Goal: Information Seeking & Learning: Learn about a topic

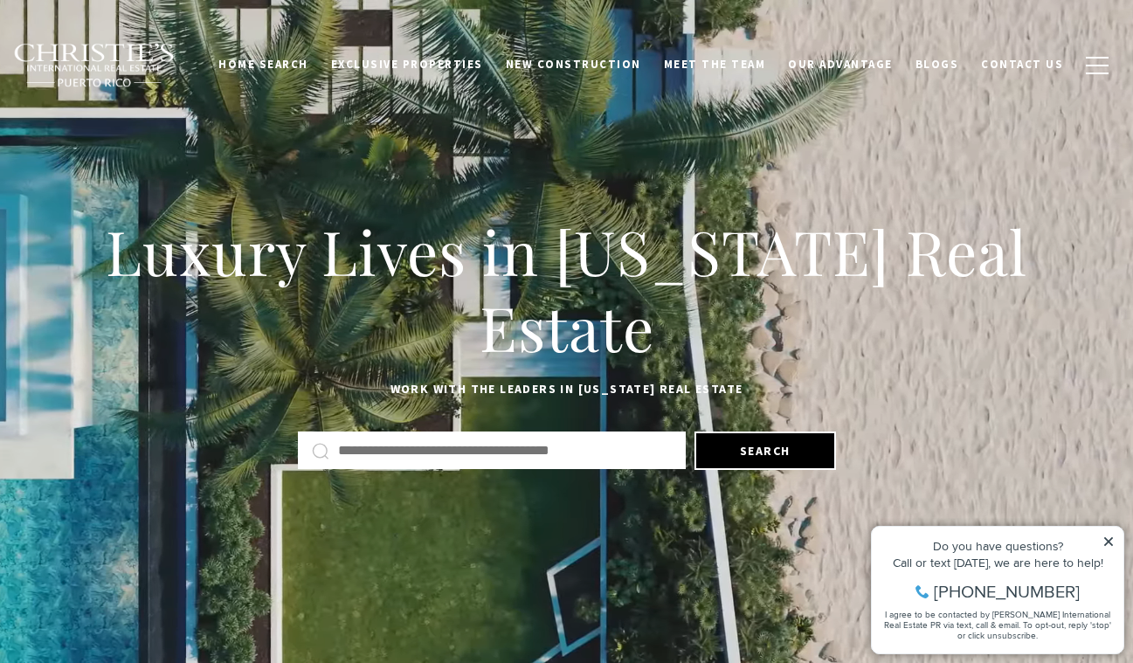
click at [1106, 536] on icon at bounding box center [1109, 542] width 12 height 12
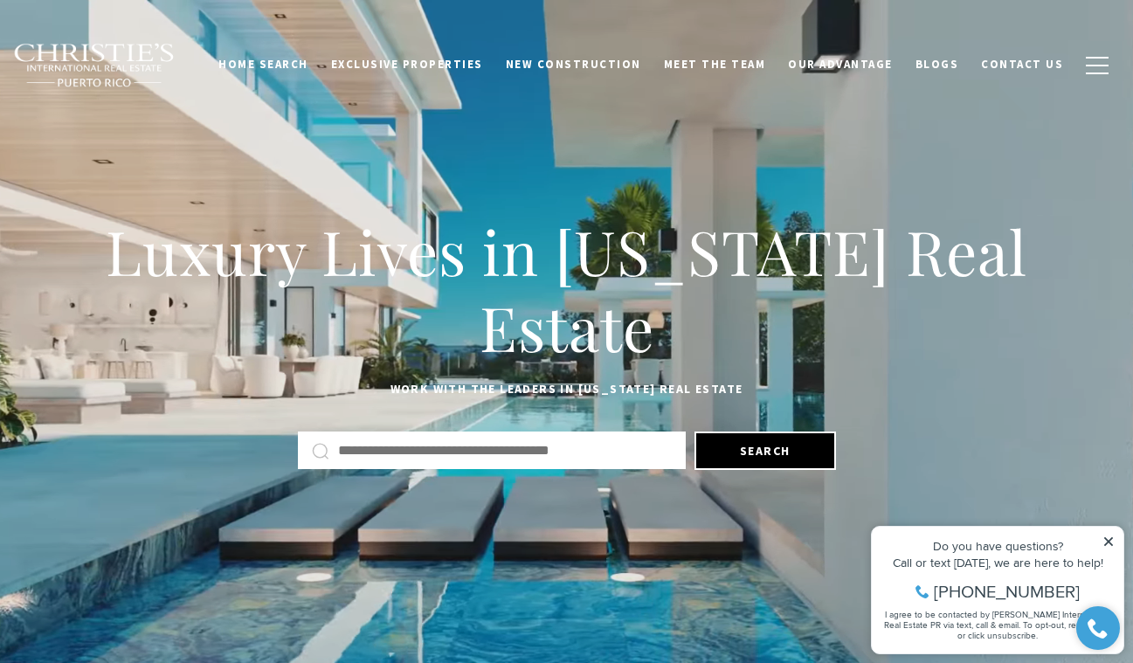
click at [1107, 541] on icon at bounding box center [1108, 541] width 9 height 9
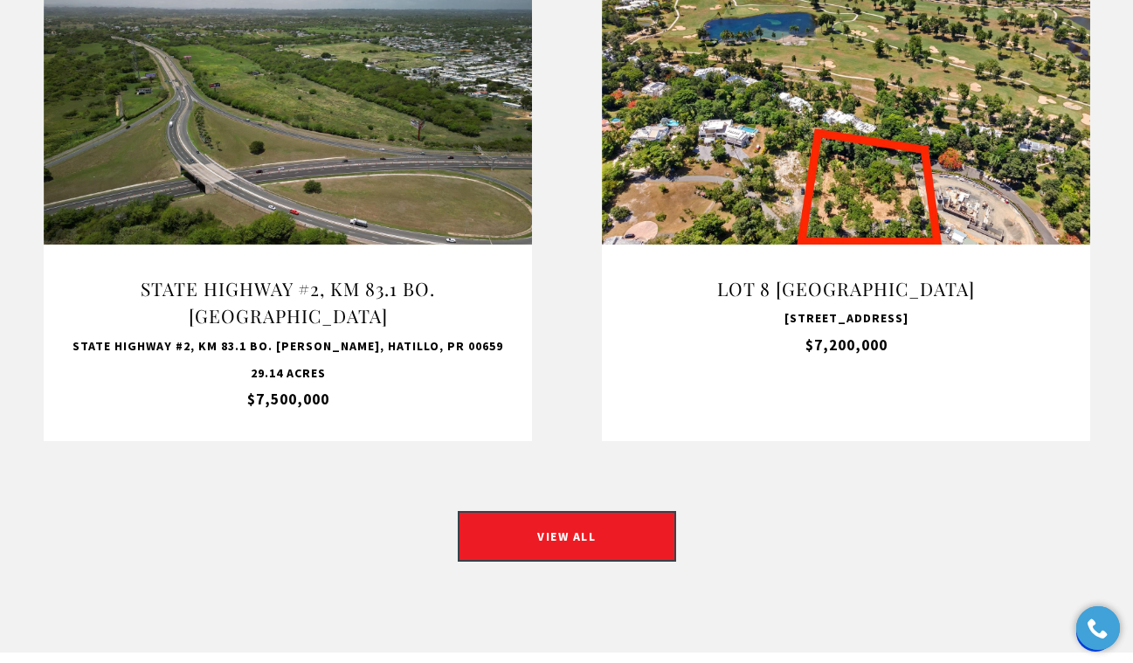
scroll to position [1602, 0]
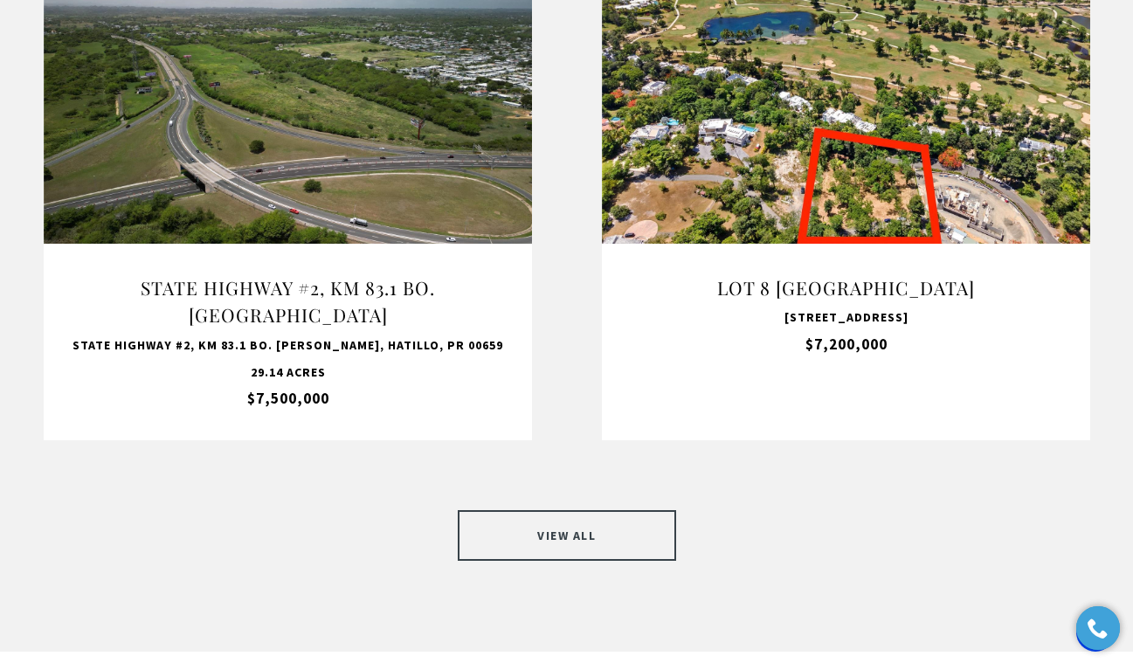
click at [580, 510] on link "VIEW ALL" at bounding box center [567, 535] width 218 height 51
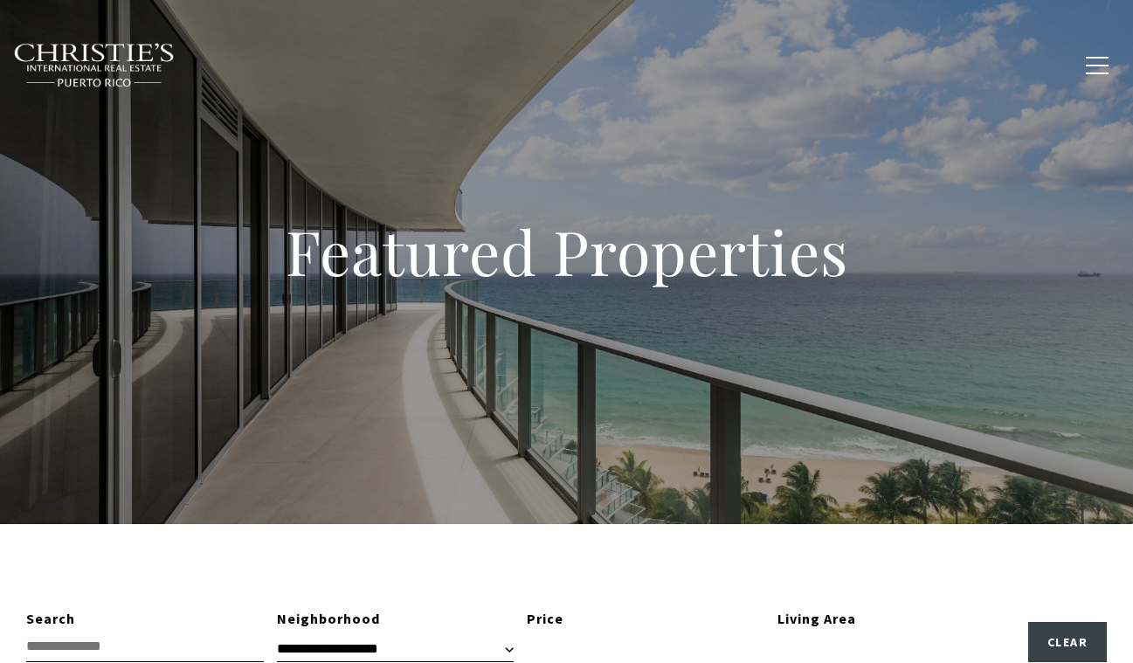
type input "**********"
type input "*********"
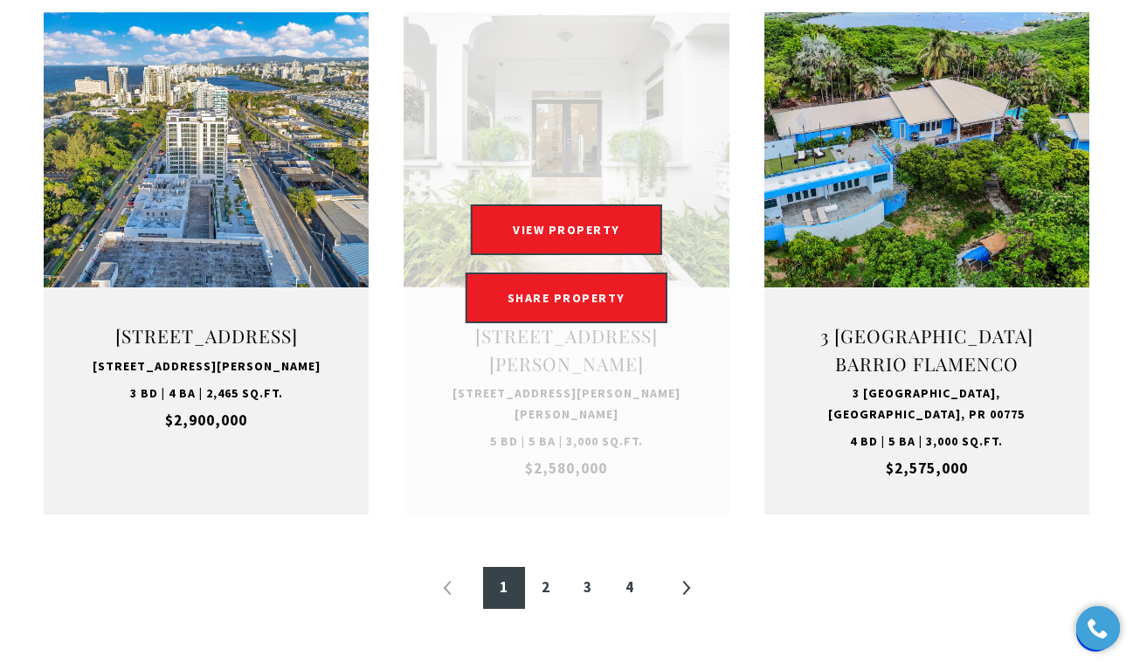
scroll to position [1915, 0]
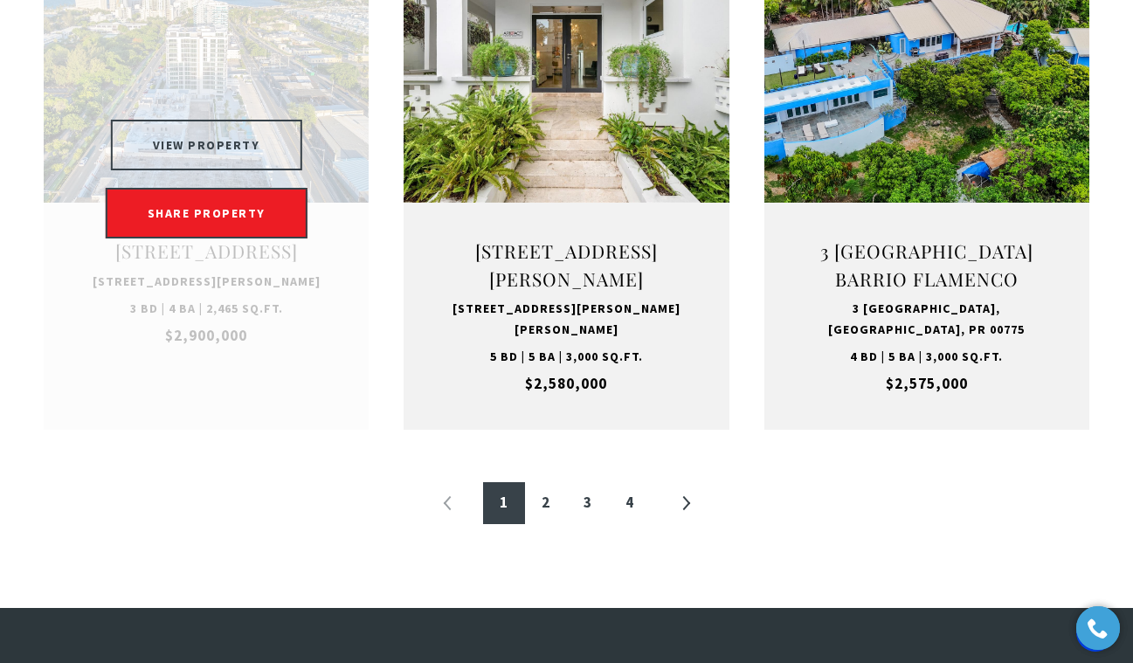
click at [253, 121] on button "VIEW PROPERTY" at bounding box center [206, 145] width 191 height 51
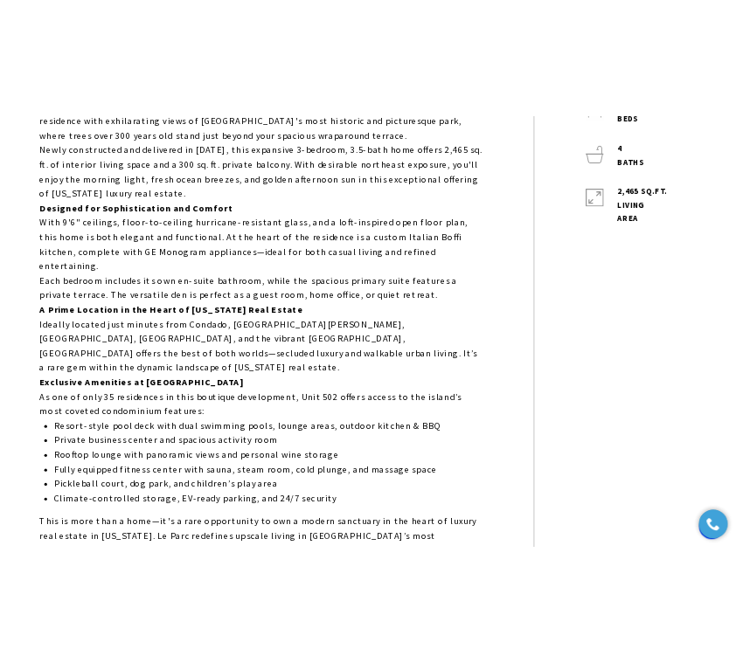
scroll to position [944, 0]
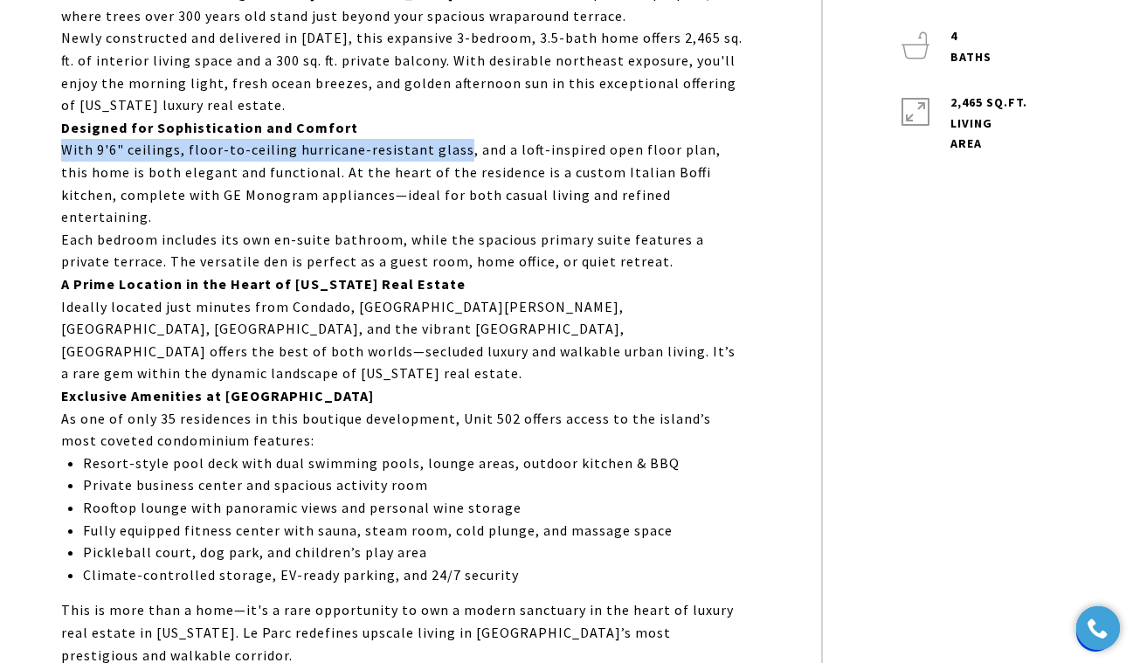
drag, startPoint x: 66, startPoint y: 151, endPoint x: 450, endPoint y: 155, distance: 384.4
click at [450, 155] on p "With 9'6" ceilings, floor-to-ceiling hurricane-resistant glass, and a loft-insp…" at bounding box center [401, 183] width 681 height 89
copy p "With 9'6" ceilings, floor-to-ceiling hurricane-resistant glass"
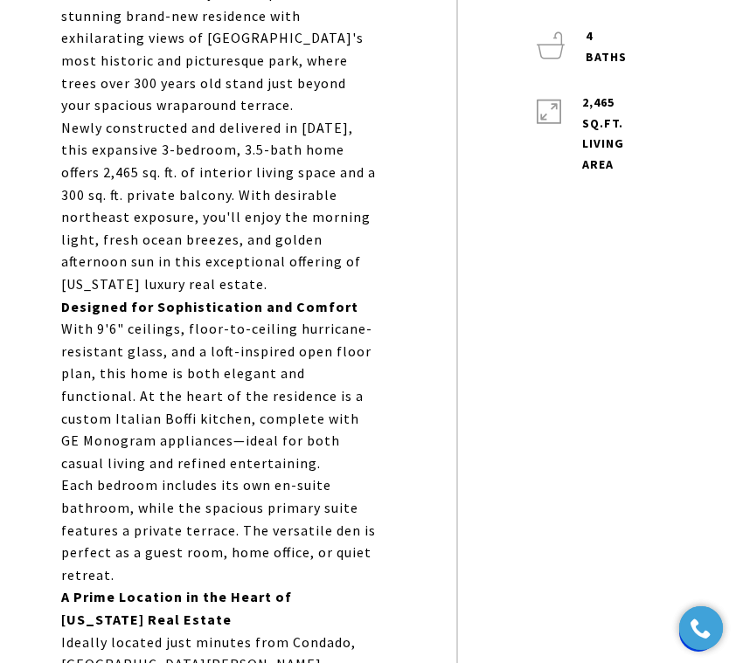
drag, startPoint x: 203, startPoint y: 354, endPoint x: 355, endPoint y: 354, distance: 152.0
click at [352, 354] on p "With 9'6" ceilings, floor-to-ceiling hurricane-resistant glass, and a loft-insp…" at bounding box center [219, 396] width 316 height 156
drag, startPoint x: 90, startPoint y: 375, endPoint x: 196, endPoint y: 350, distance: 108.5
click at [196, 350] on p "With 9'6" ceilings, floor-to-ceiling hurricane-resistant glass, and a loft-insp…" at bounding box center [219, 396] width 316 height 156
copy p "a loft-inspired open floor plan"
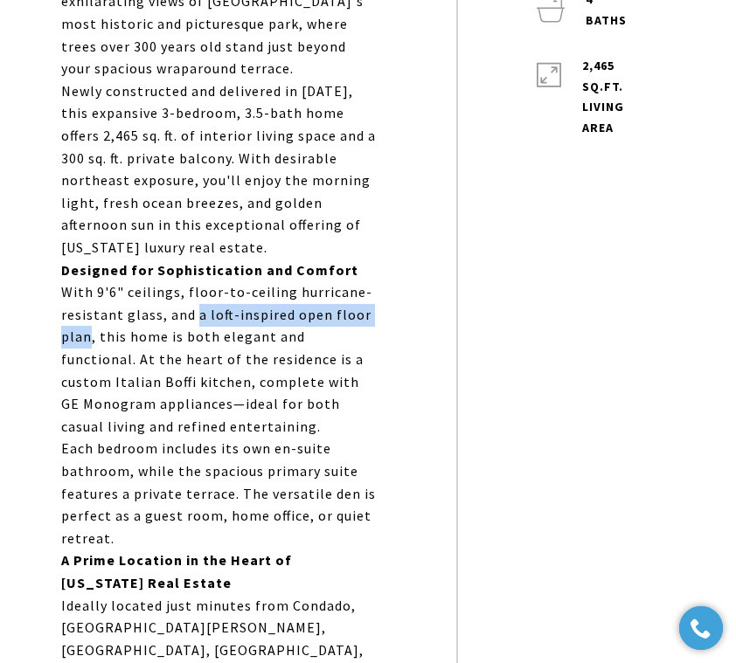
scroll to position [983, 0]
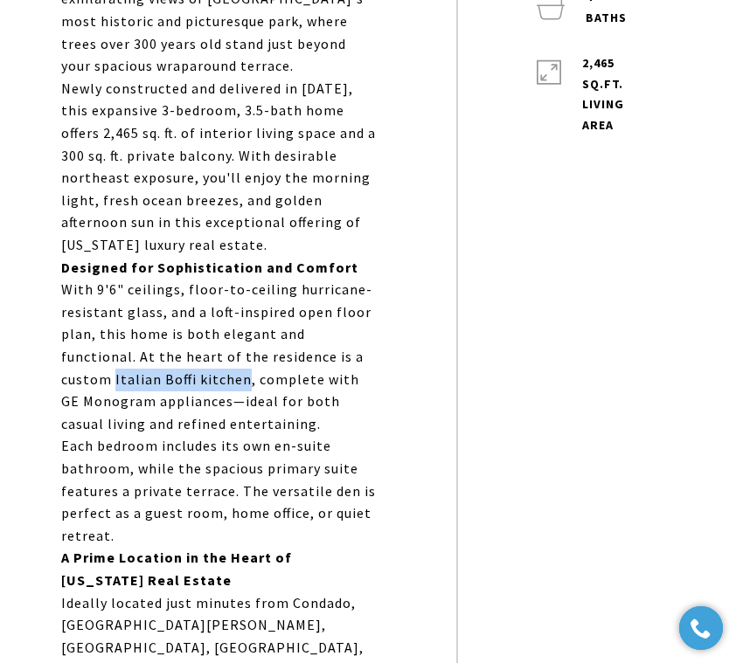
drag, startPoint x: 334, startPoint y: 358, endPoint x: 146, endPoint y: 373, distance: 188.4
click at [146, 373] on p "With 9'6" ceilings, floor-to-ceiling hurricane-resistant glass, and a loft-insp…" at bounding box center [219, 357] width 316 height 156
copy p "Italian Boffi kitchen"
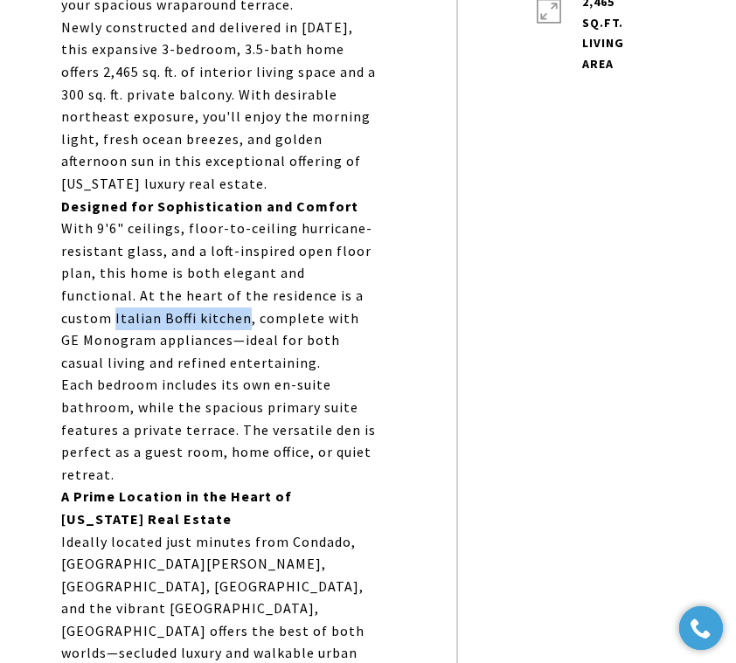
scroll to position [1075, 0]
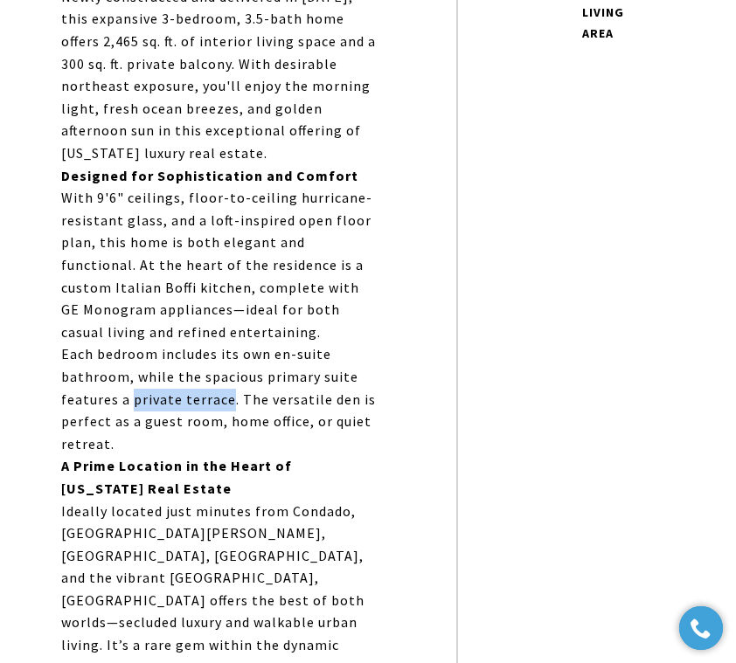
drag, startPoint x: 228, startPoint y: 400, endPoint x: 133, endPoint y: 398, distance: 95.2
click at [133, 398] on p "Each bedroom includes its own en-suite bathroom, while the spacious primary sui…" at bounding box center [219, 399] width 316 height 112
copy p "private terrace"
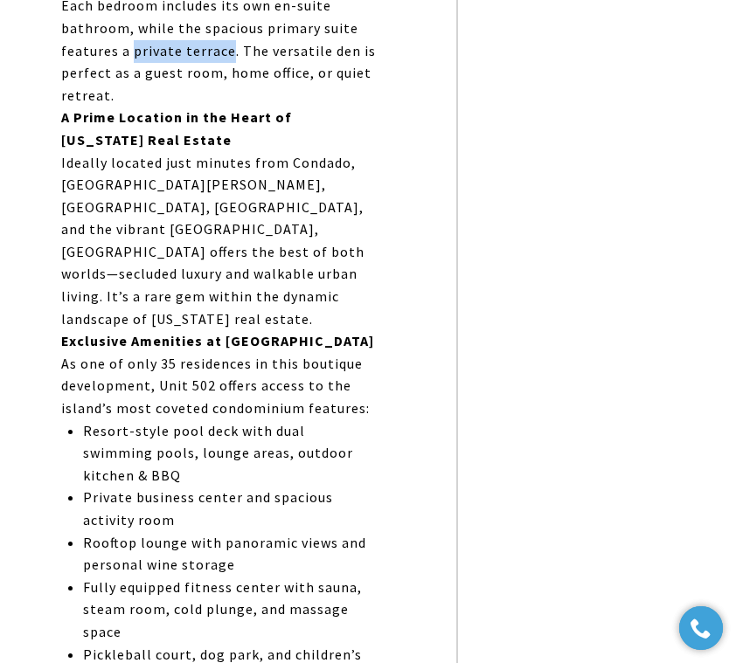
scroll to position [1434, 0]
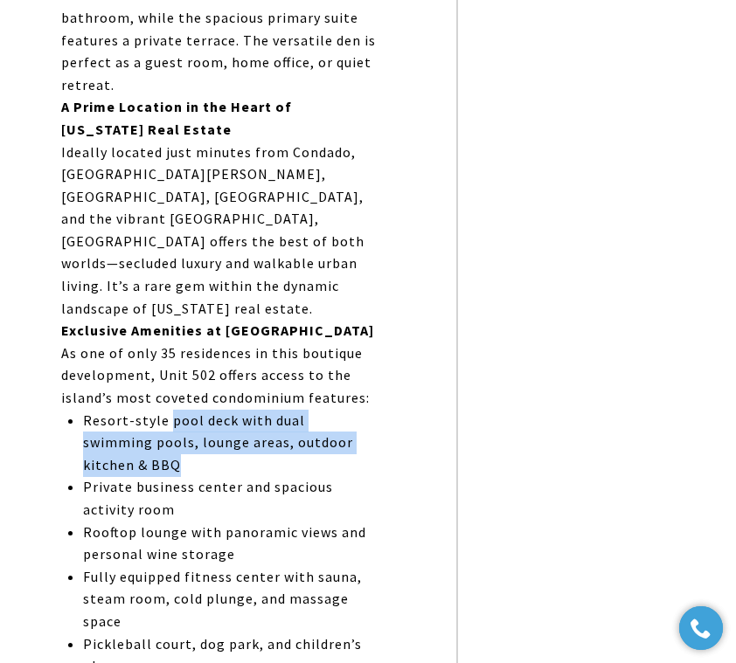
drag, startPoint x: 169, startPoint y: 399, endPoint x: 373, endPoint y: 422, distance: 205.7
click at [373, 422] on p "Resort-style pool deck with dual swimming pools, lounge areas, outdoor kitchen …" at bounding box center [230, 443] width 294 height 67
copy p "pool deck with dual swimming pools, lounge areas, outdoor kitchen & BBQ"
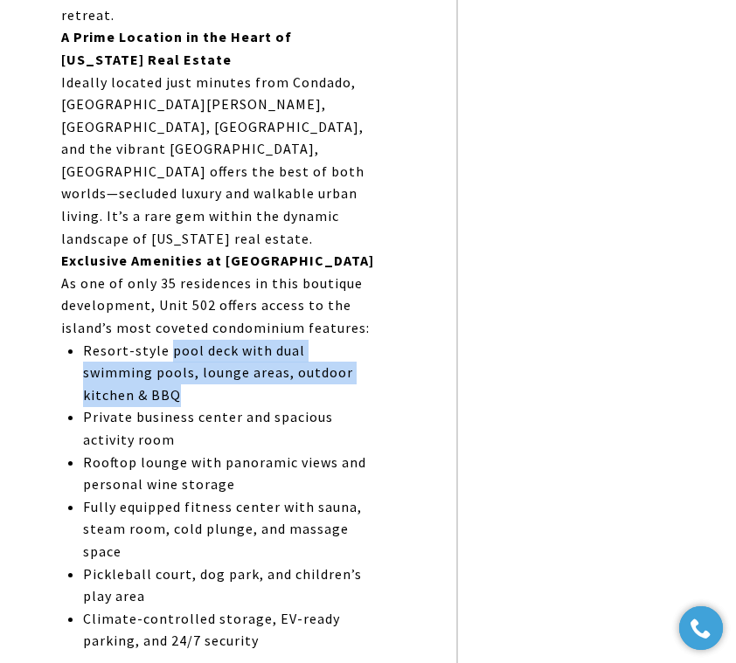
scroll to position [1532, 0]
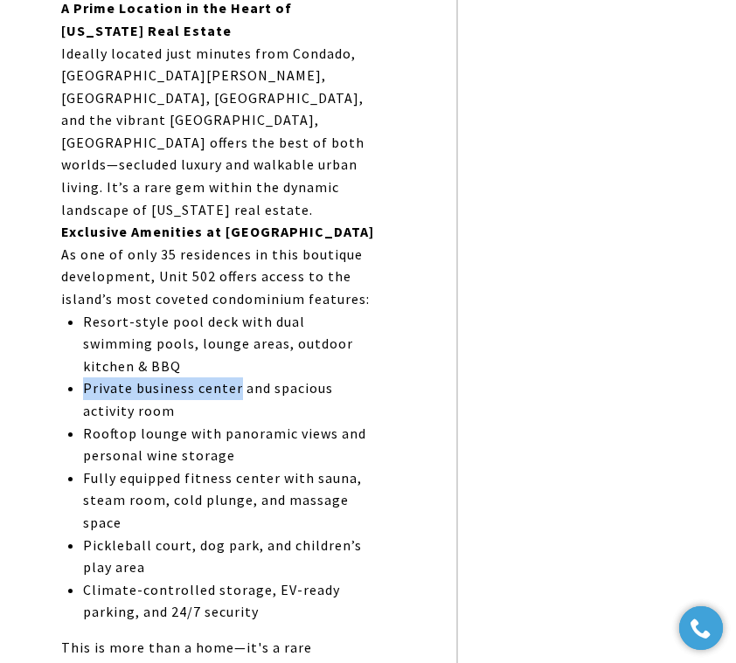
drag, startPoint x: 232, startPoint y: 344, endPoint x: 77, endPoint y: 347, distance: 155.5
click at [77, 347] on div "The super-luxury, exclusive Le Parc condominium invites you to experience a stu…" at bounding box center [219, 72] width 316 height 1400
copy p "Private business center"
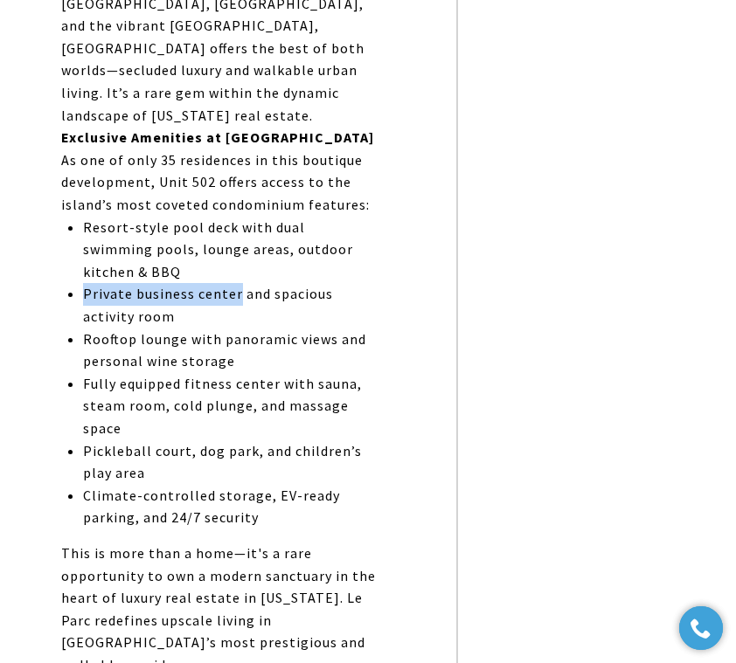
scroll to position [1629, 0]
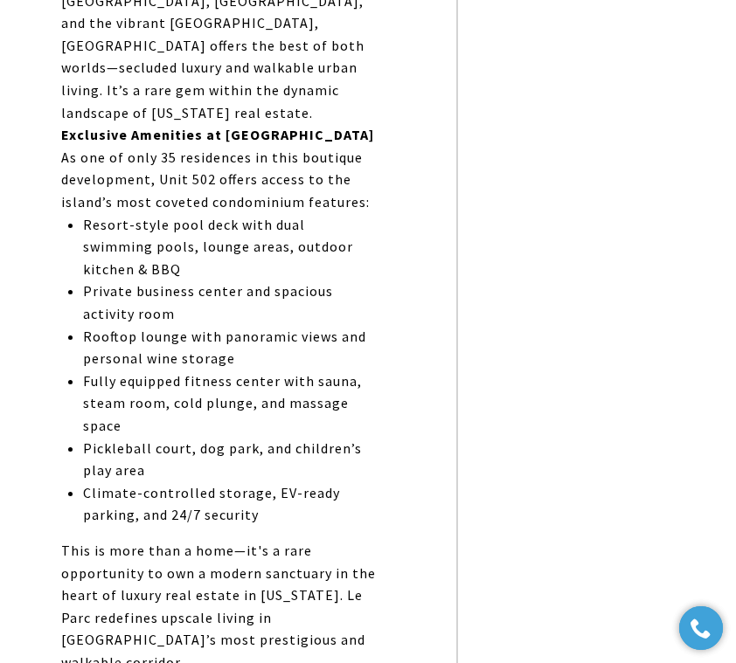
click at [376, 370] on p "Fully equipped fitness center with sauna, steam room, cold plunge, and massage …" at bounding box center [230, 403] width 294 height 67
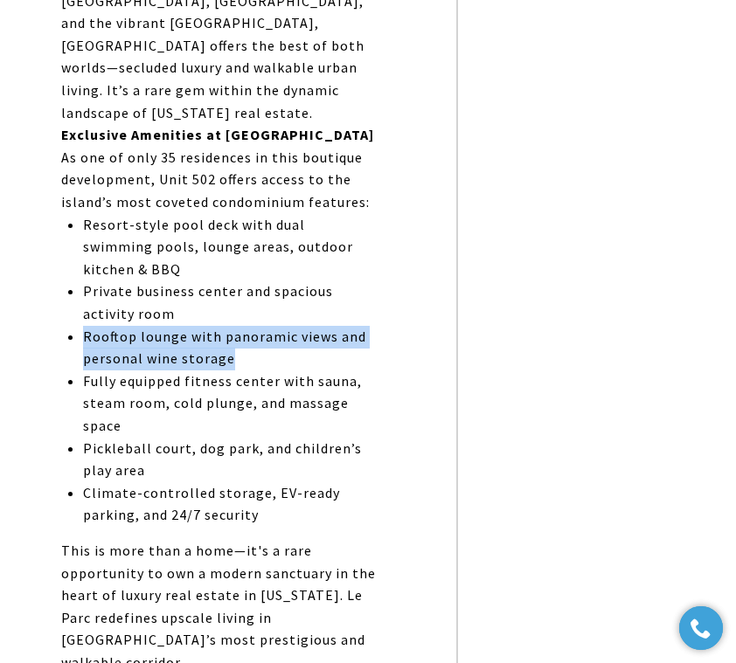
drag, startPoint x: 239, startPoint y: 315, endPoint x: 81, endPoint y: 293, distance: 158.8
copy p "Rooftop lounge with panoramic views and personal wine storage"
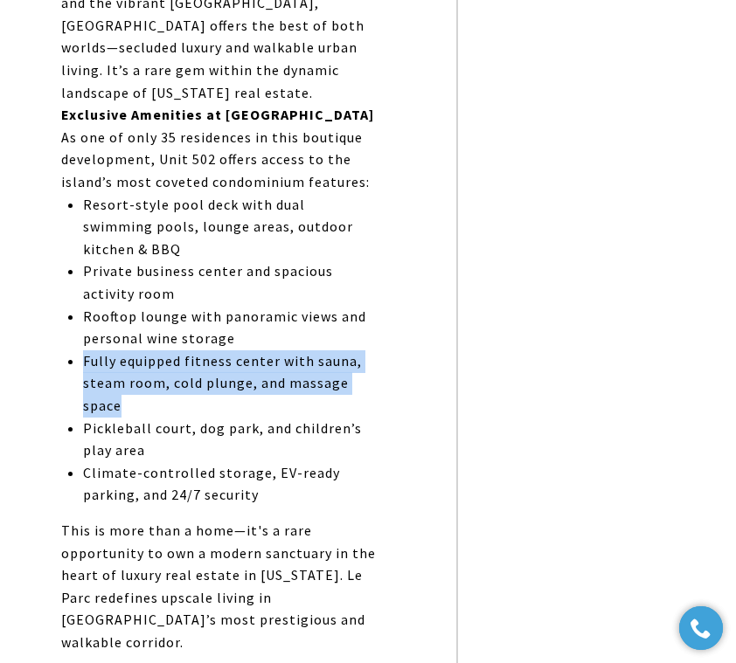
drag, startPoint x: 133, startPoint y: 359, endPoint x: 83, endPoint y: 319, distance: 64.0
click at [83, 350] on p "Fully equipped fitness center with sauna, steam room, cold plunge, and massage …" at bounding box center [230, 383] width 294 height 67
copy p "Fully equipped fitness center with sauna, steam room, cold plunge, and massage …"
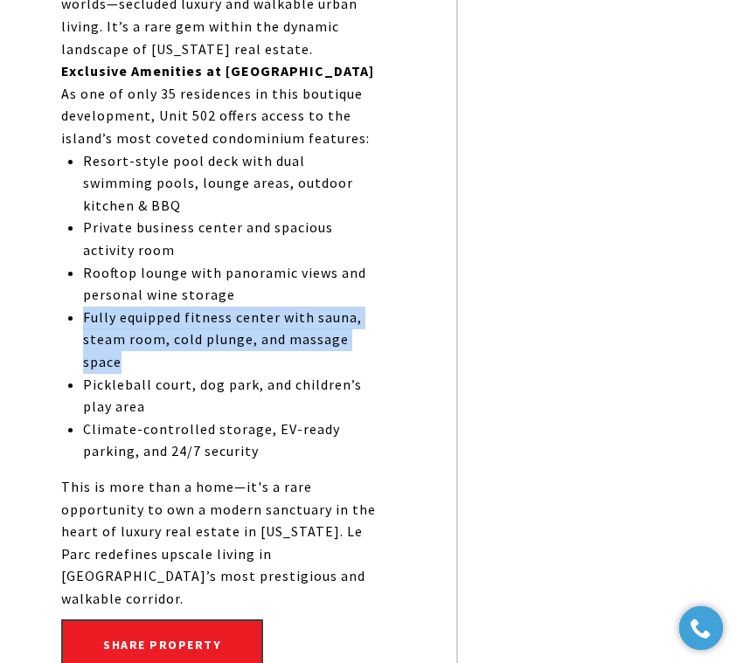
scroll to position [1704, 0]
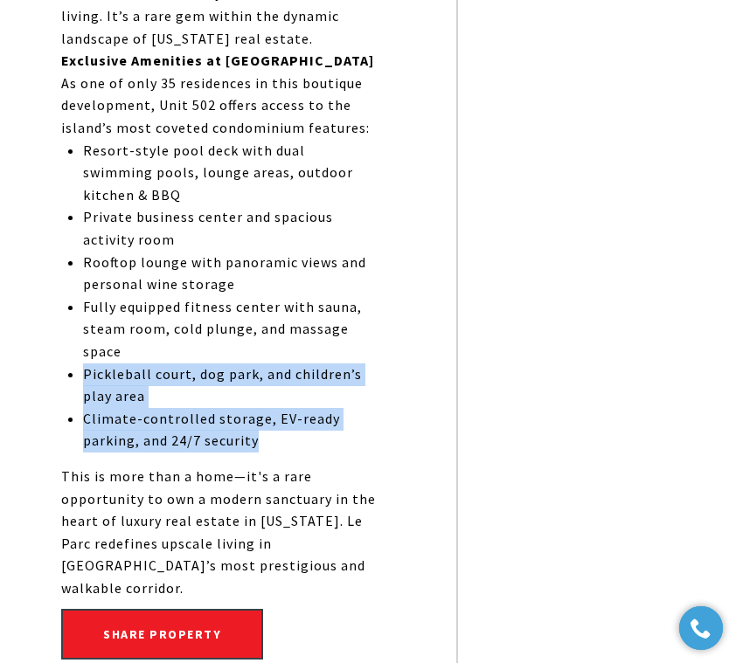
drag, startPoint x: 265, startPoint y: 399, endPoint x: 85, endPoint y: 325, distance: 194.7
click at [85, 325] on ul "Resort-style pool deck with dual swimming pools, lounge areas, outdoor kitchen …" at bounding box center [230, 296] width 294 height 313
copy ul "Pickleball court, dog park, and children’s play area Climate-controlled storage…"
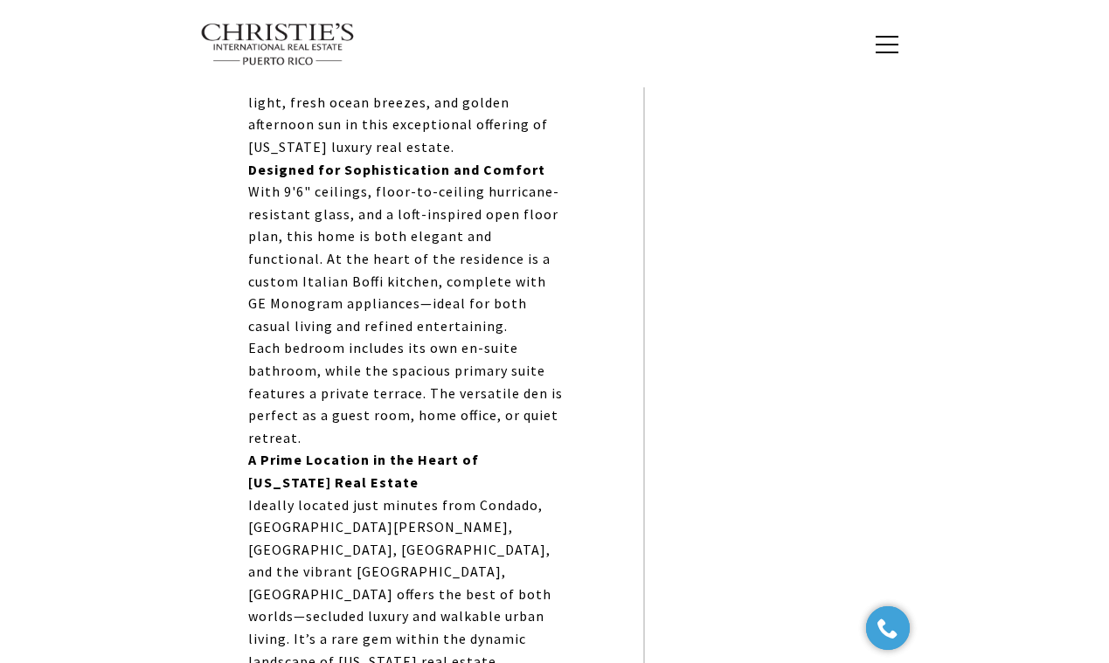
scroll to position [930, 0]
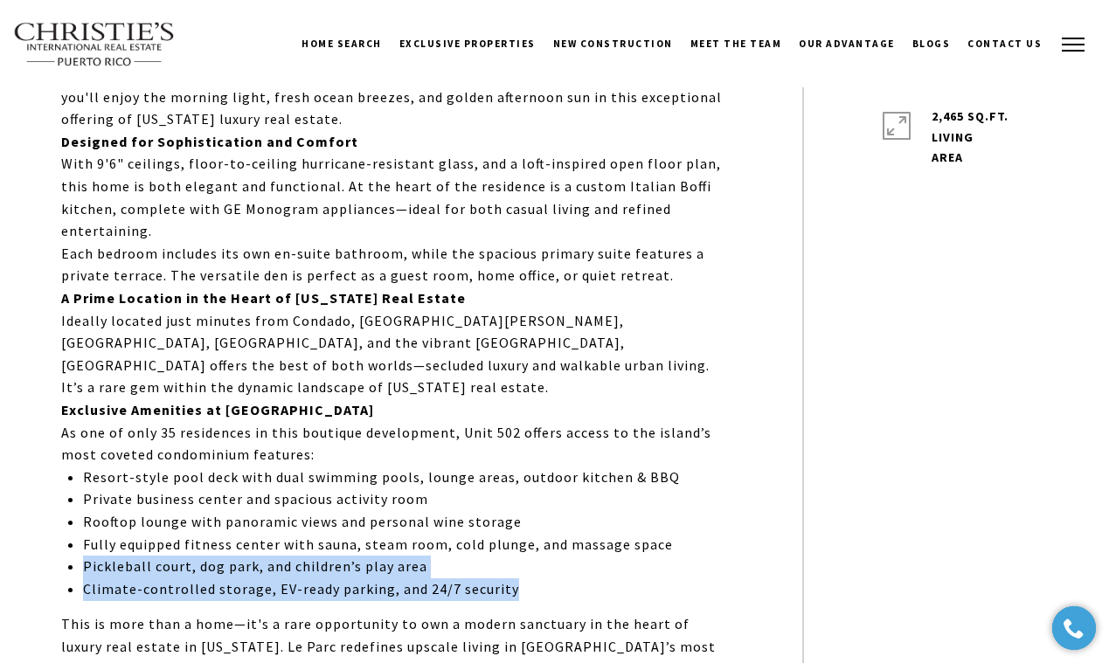
click at [1076, 38] on button "button" at bounding box center [1072, 44] width 45 height 51
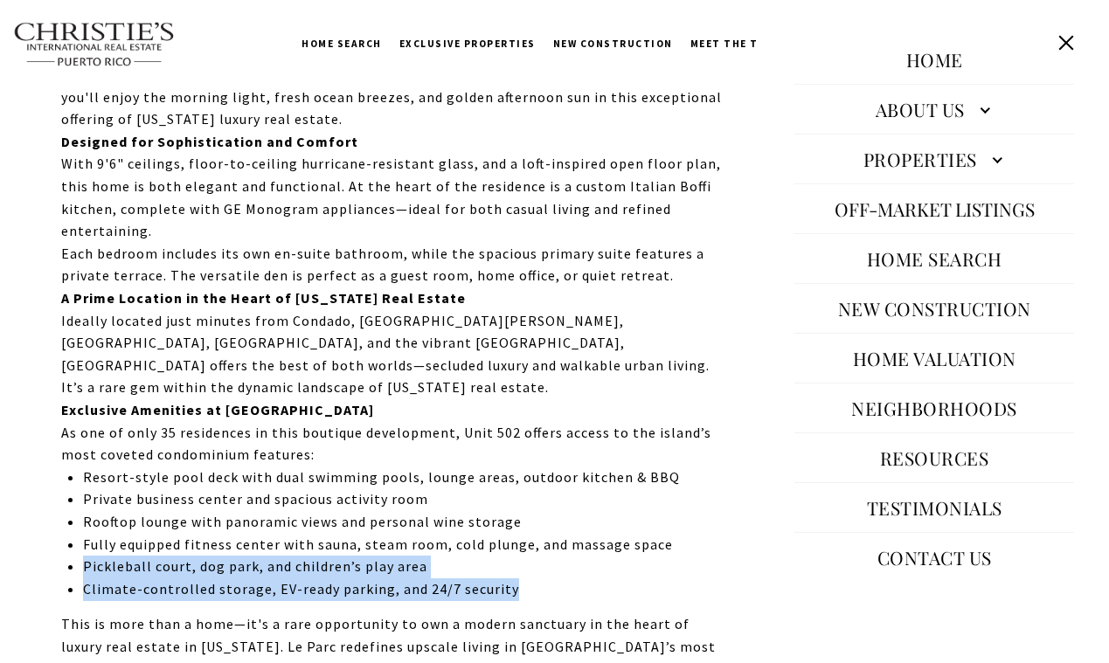
click at [989, 108] on link "About Us" at bounding box center [934, 109] width 280 height 42
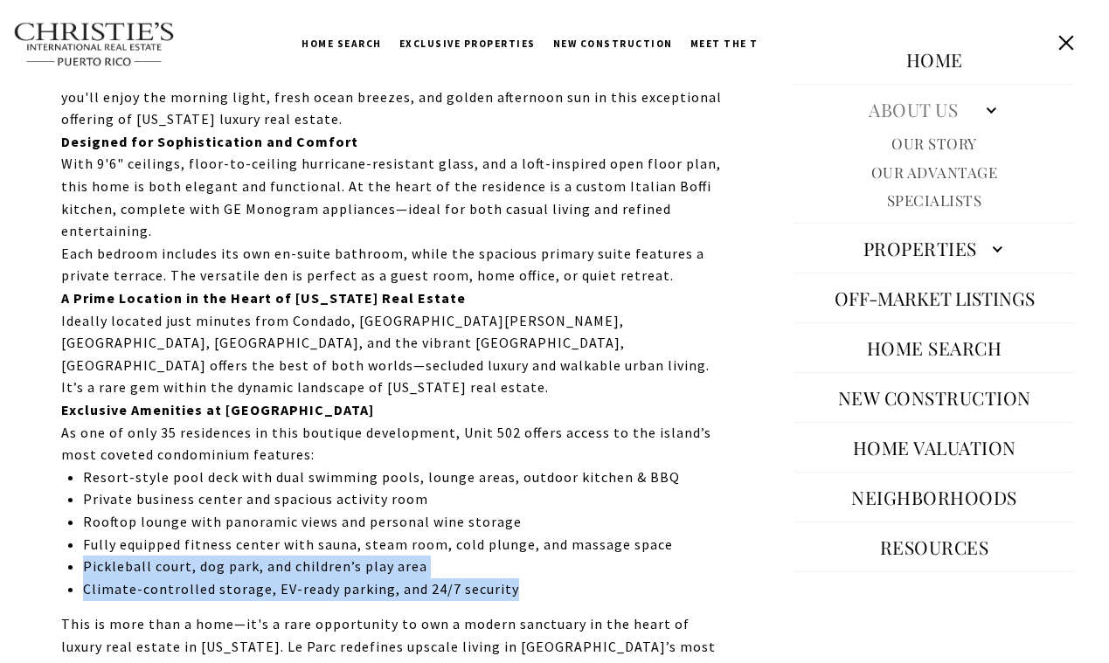
click at [937, 200] on link "Specialists" at bounding box center [934, 200] width 95 height 20
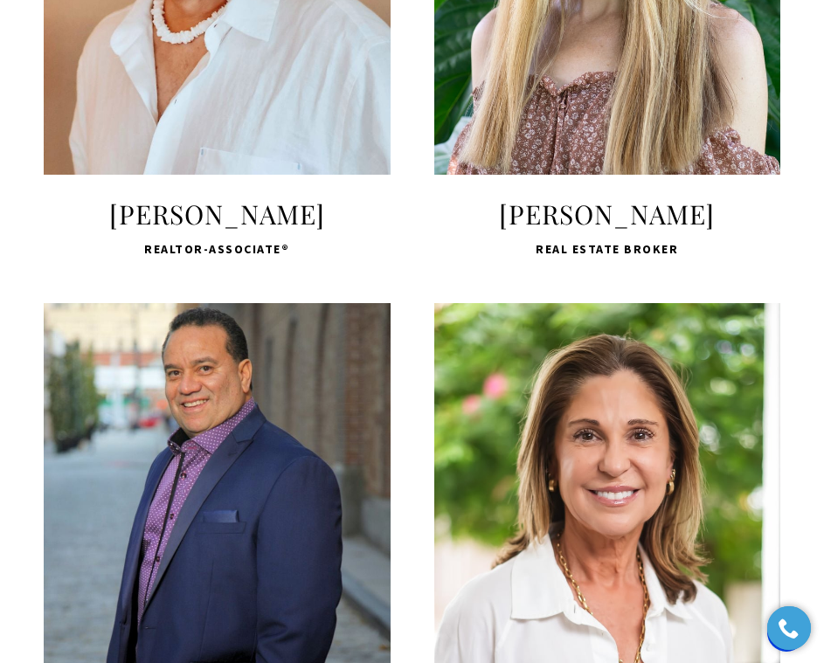
scroll to position [3858, 0]
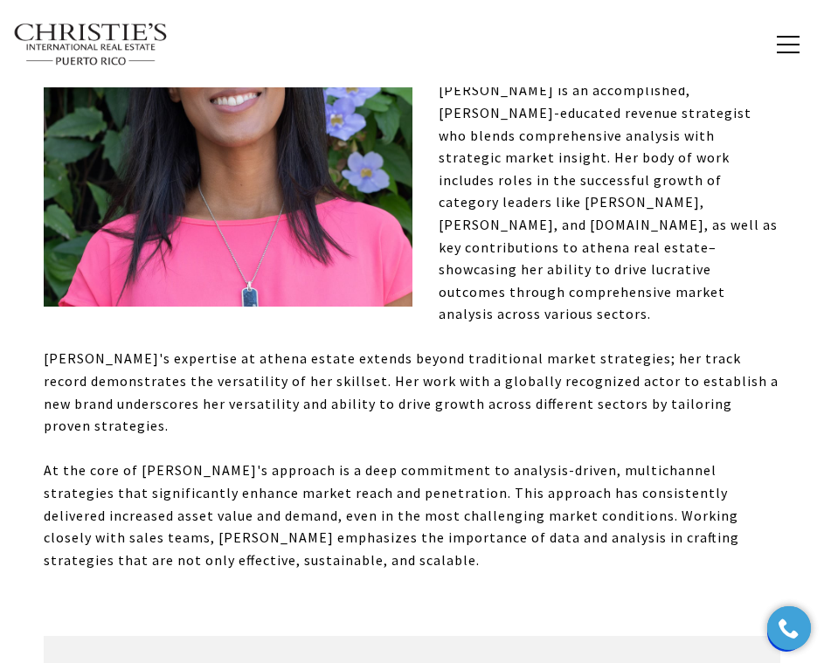
scroll to position [179, 0]
